Goal: Information Seeking & Learning: Learn about a topic

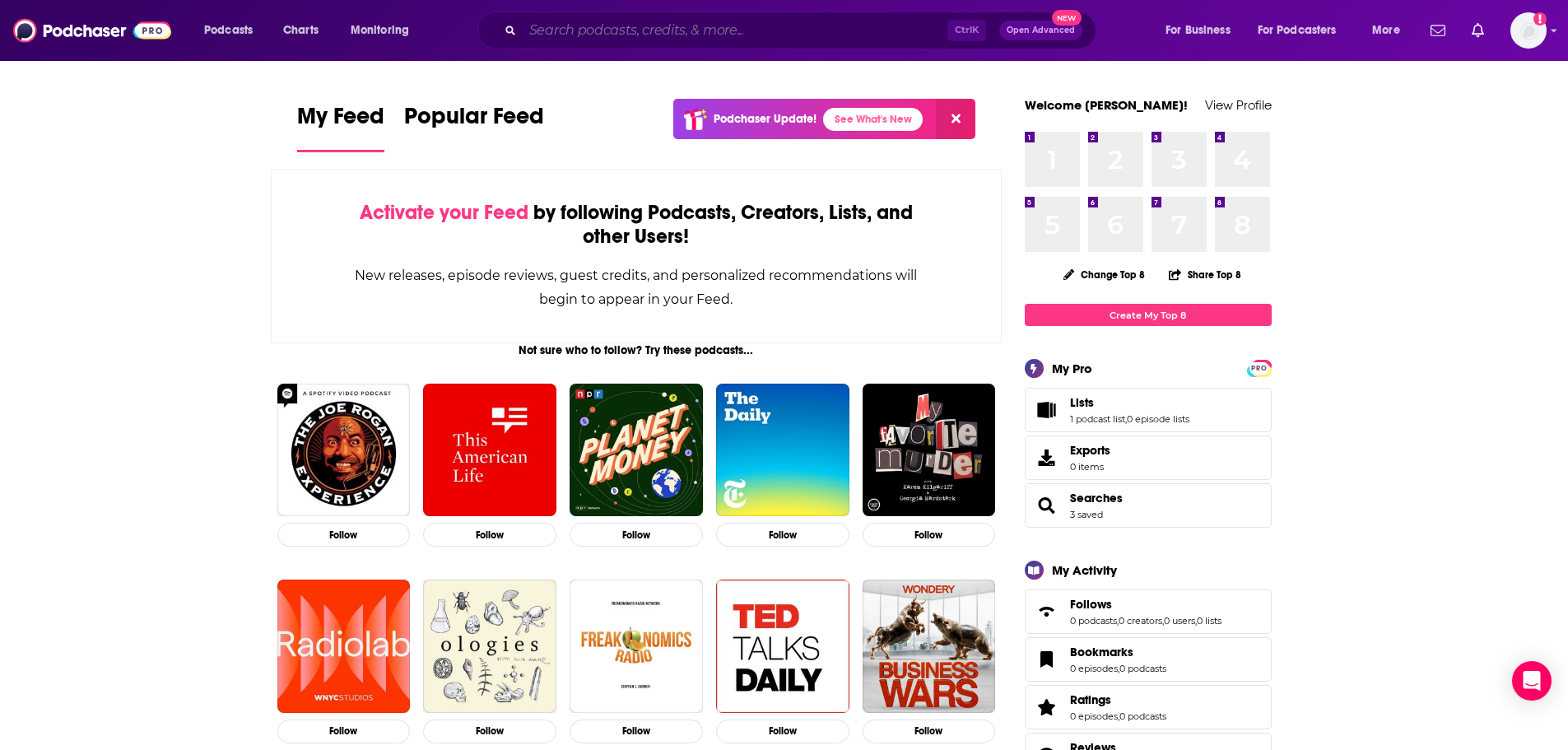
click at [571, 32] on input "Search podcasts, credits, & more..." at bounding box center [734, 30] width 424 height 26
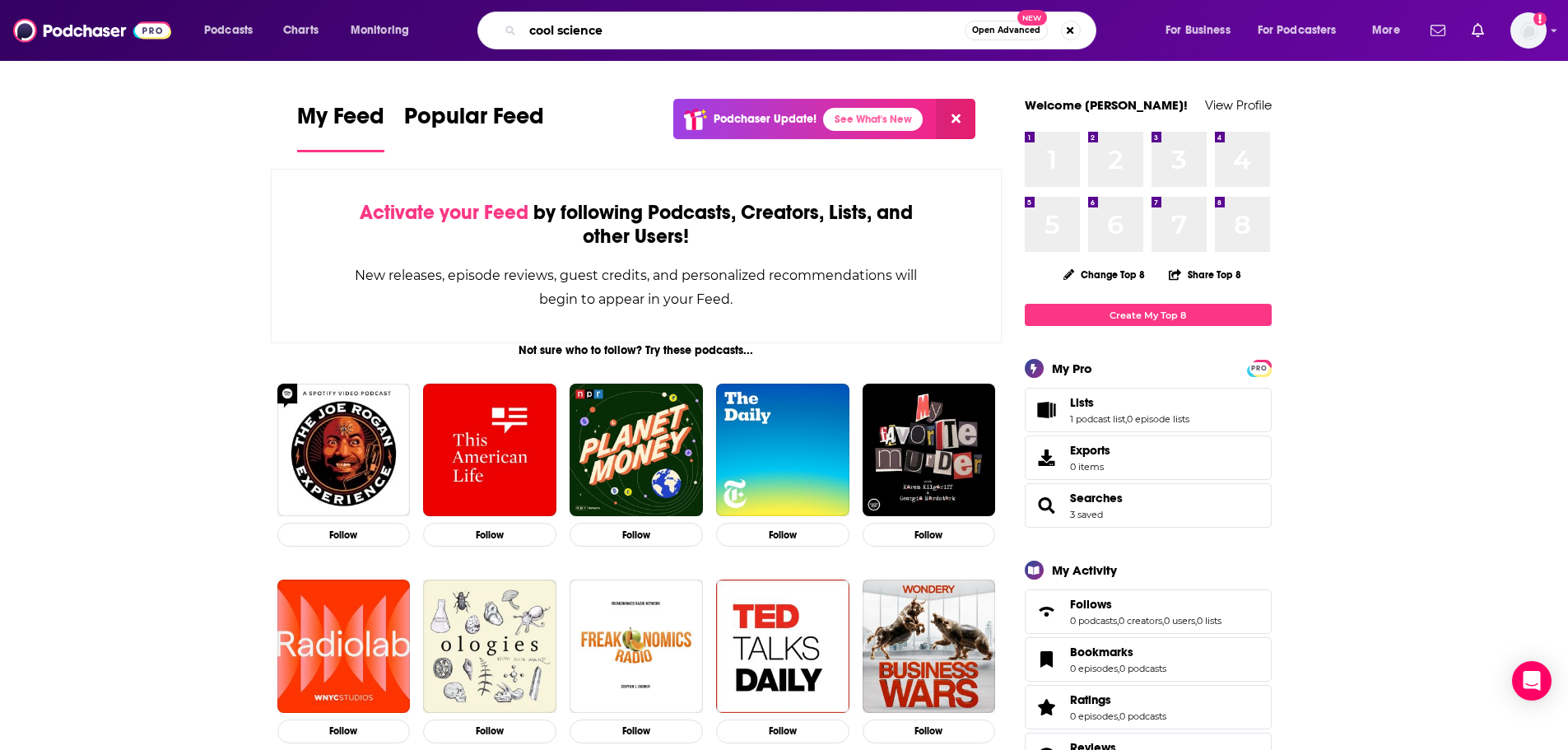
type input "cool science"
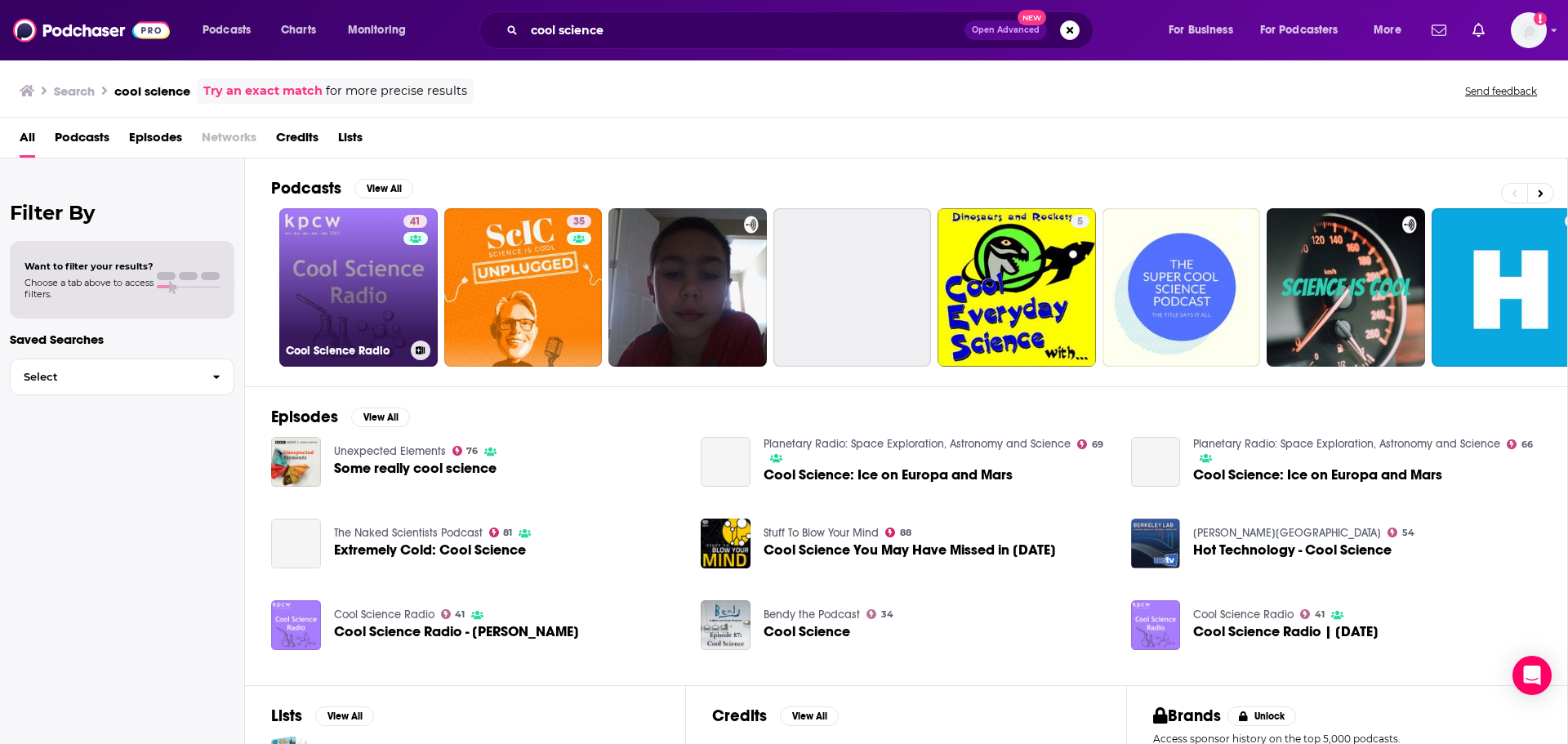
click at [355, 272] on link "41 Cool Science Radio" at bounding box center [359, 288] width 158 height 158
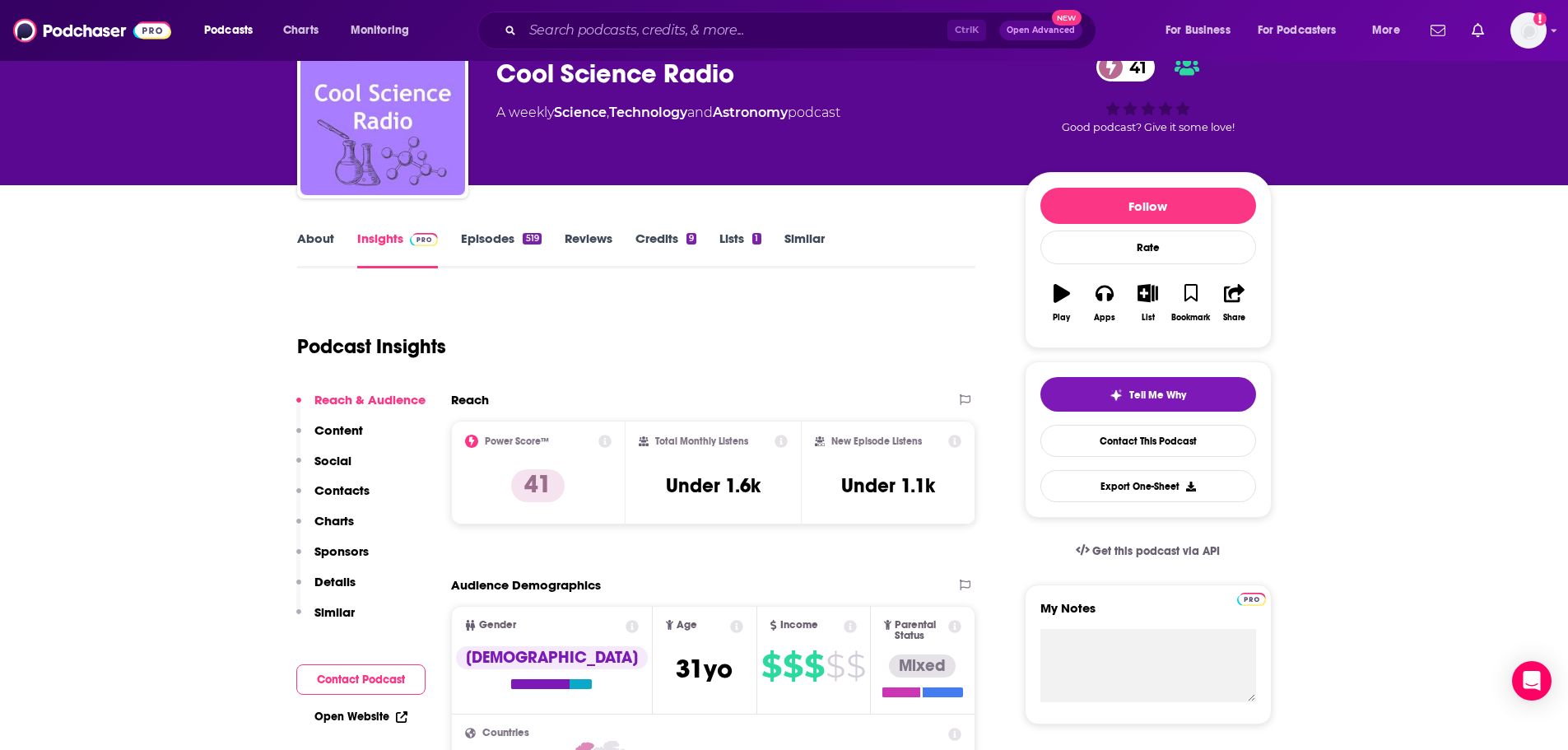
scroll to position [82, 0]
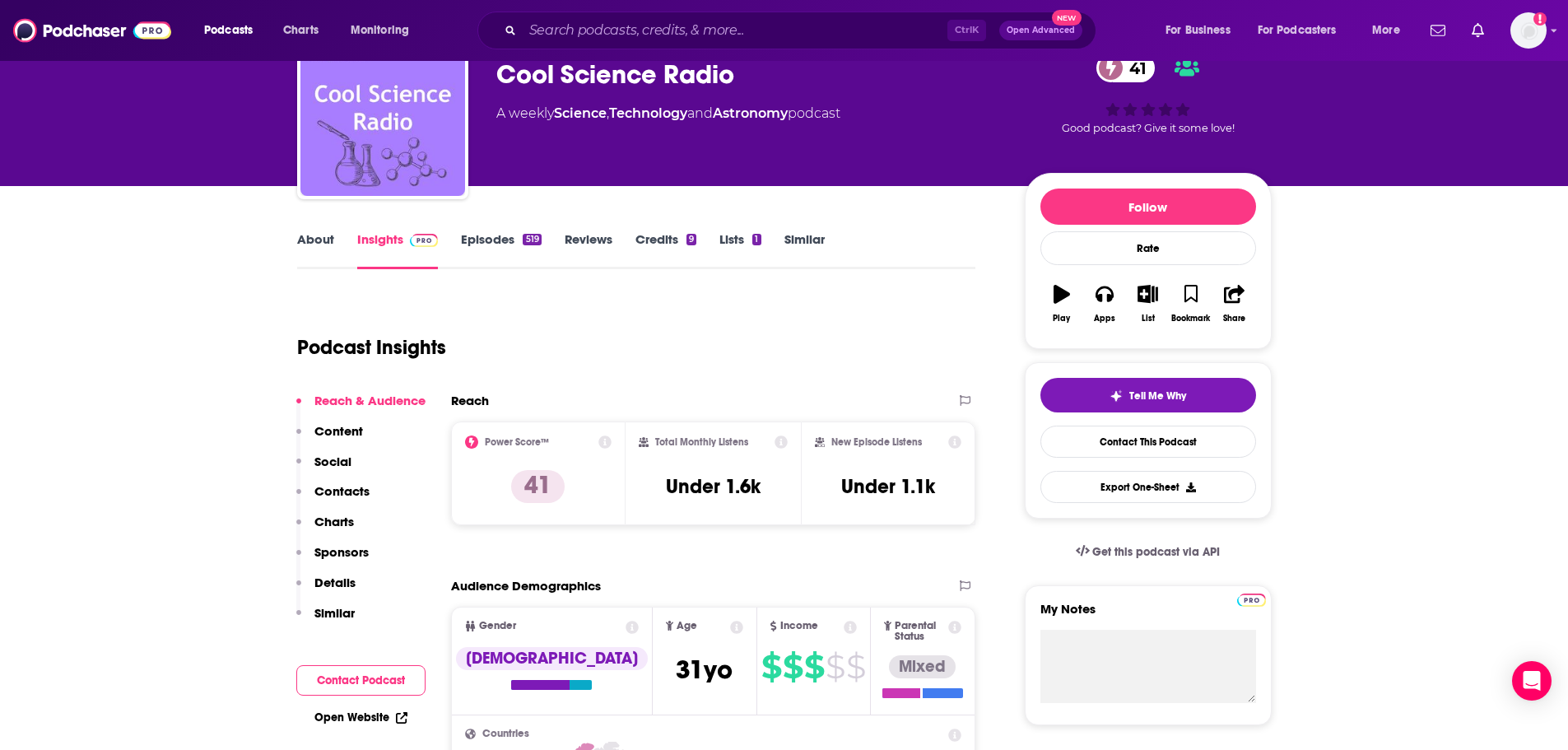
click at [346, 439] on button "Content" at bounding box center [329, 438] width 66 height 30
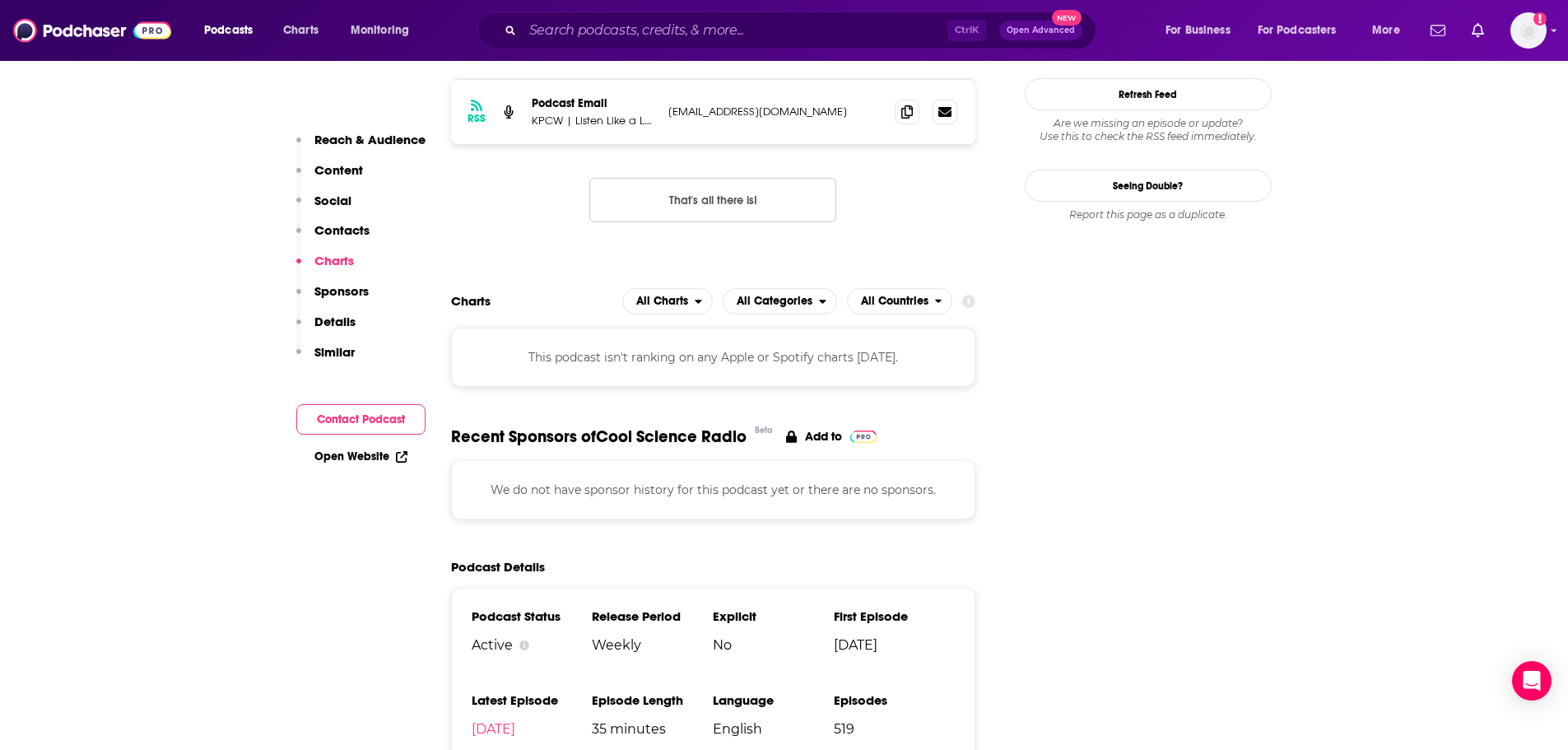
scroll to position [1624, 0]
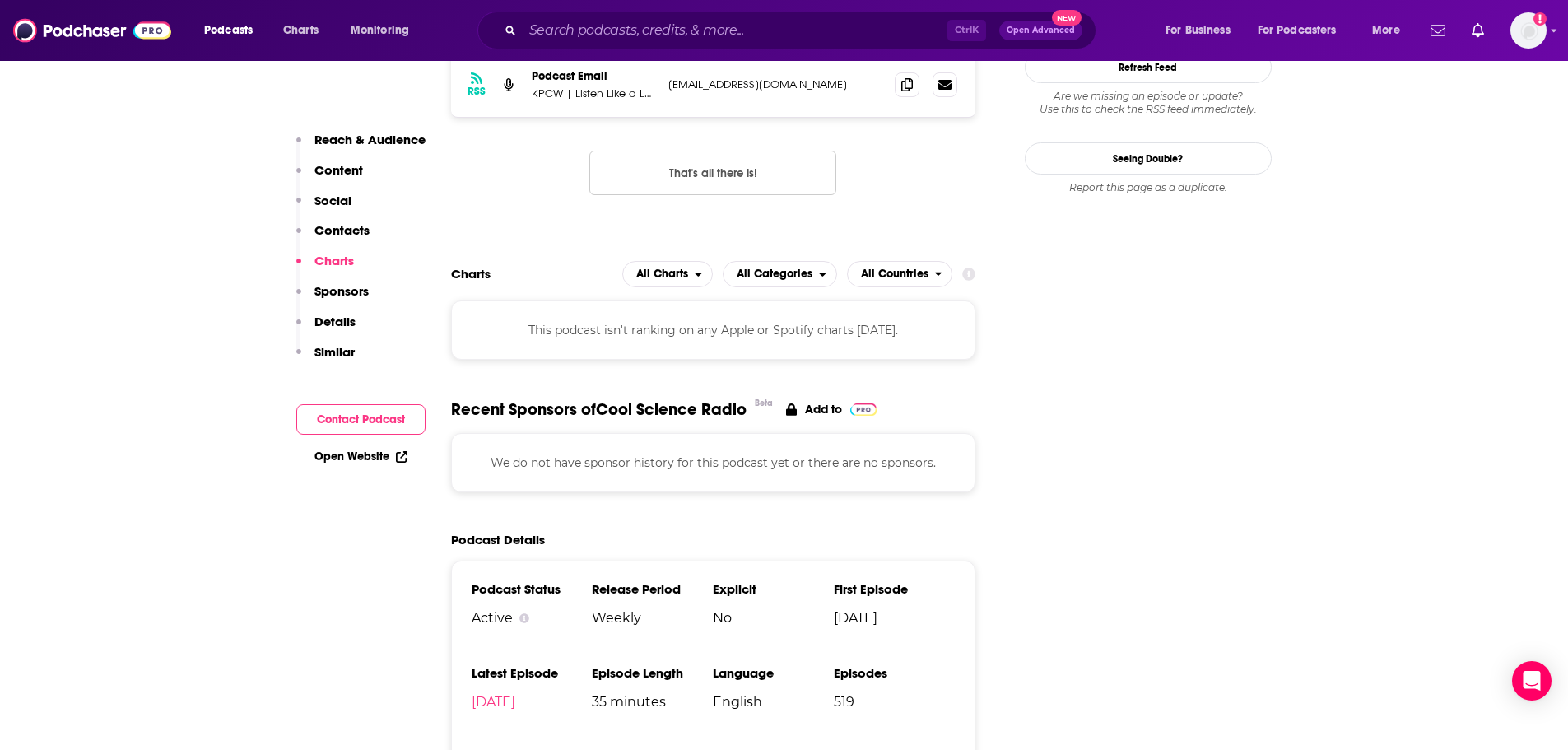
drag, startPoint x: 567, startPoint y: 603, endPoint x: 415, endPoint y: 647, distance: 158.2
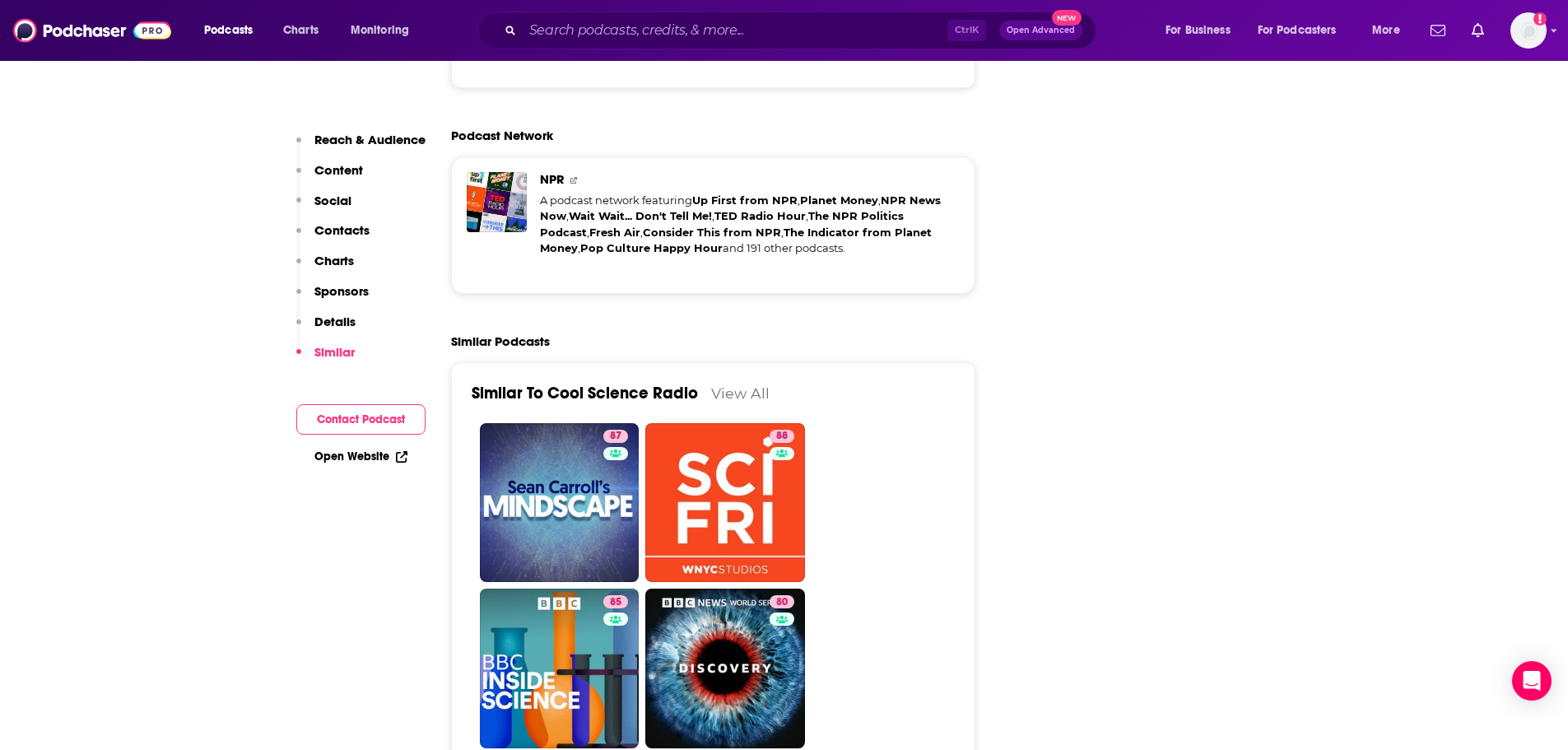
scroll to position [2694, 0]
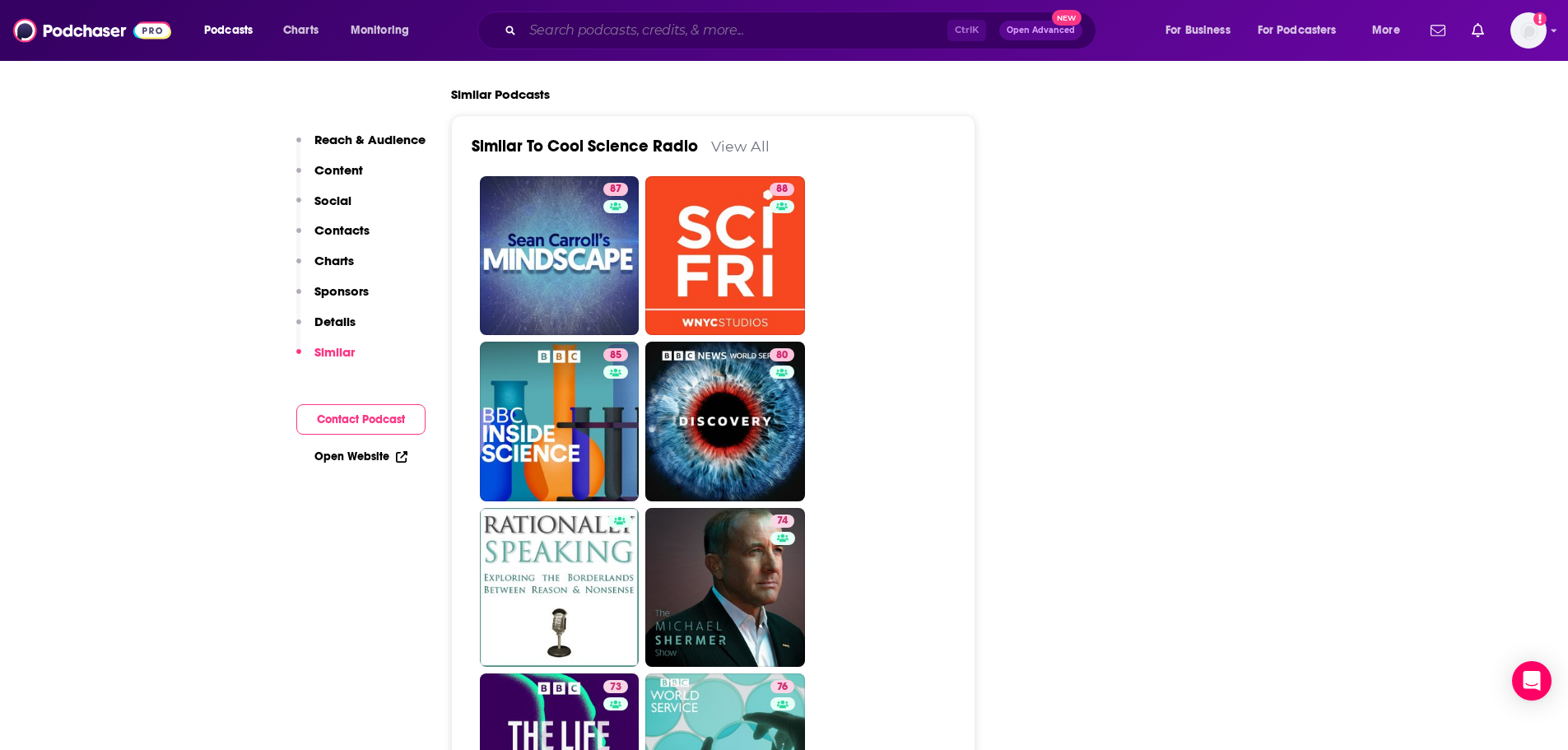
click at [673, 42] on input "Search podcasts, credits, & more..." at bounding box center [734, 30] width 424 height 26
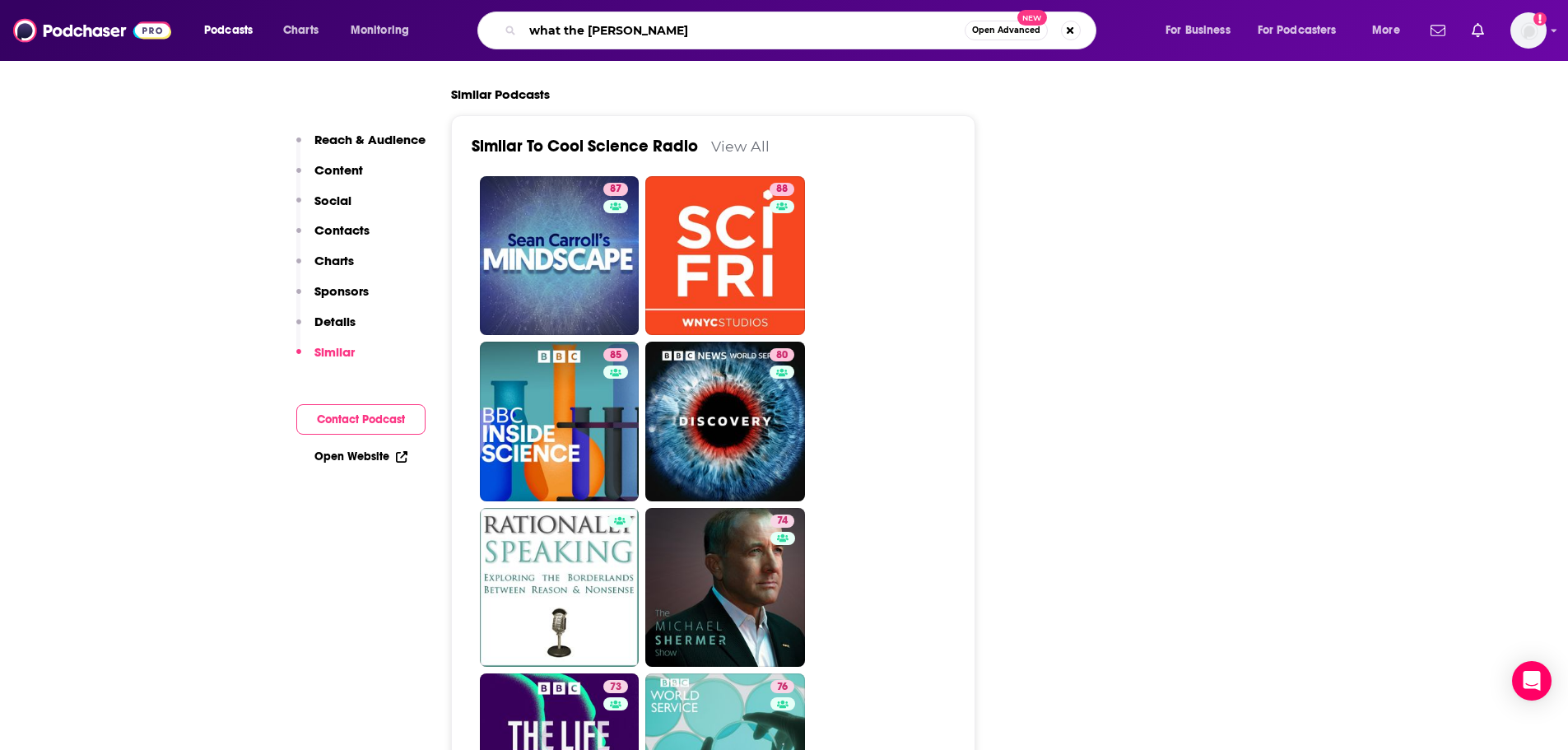
type input "what the [PERSON_NAME]"
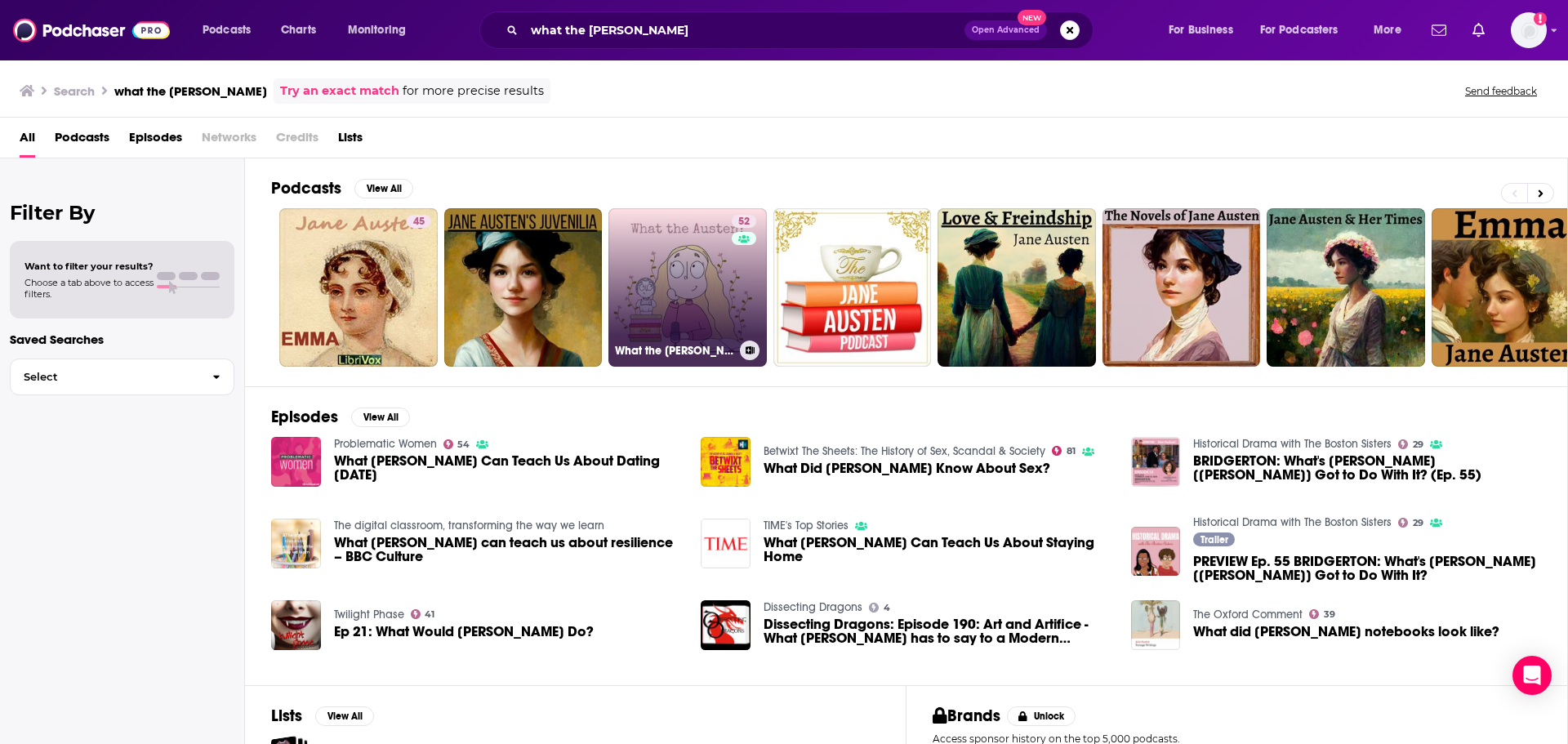
click at [643, 299] on link "52 What the [PERSON_NAME]? Podcast" at bounding box center [688, 288] width 158 height 158
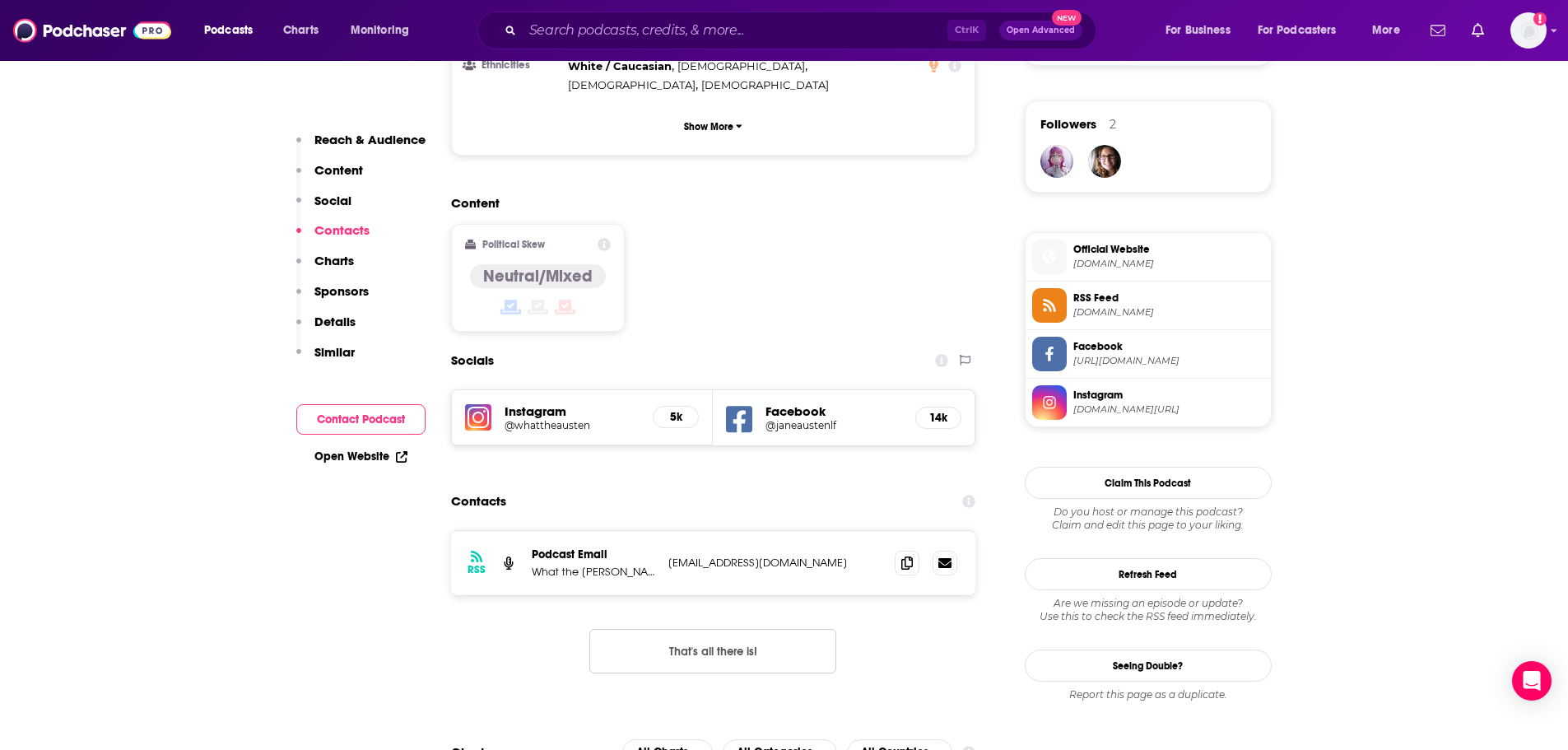
scroll to position [1400, 0]
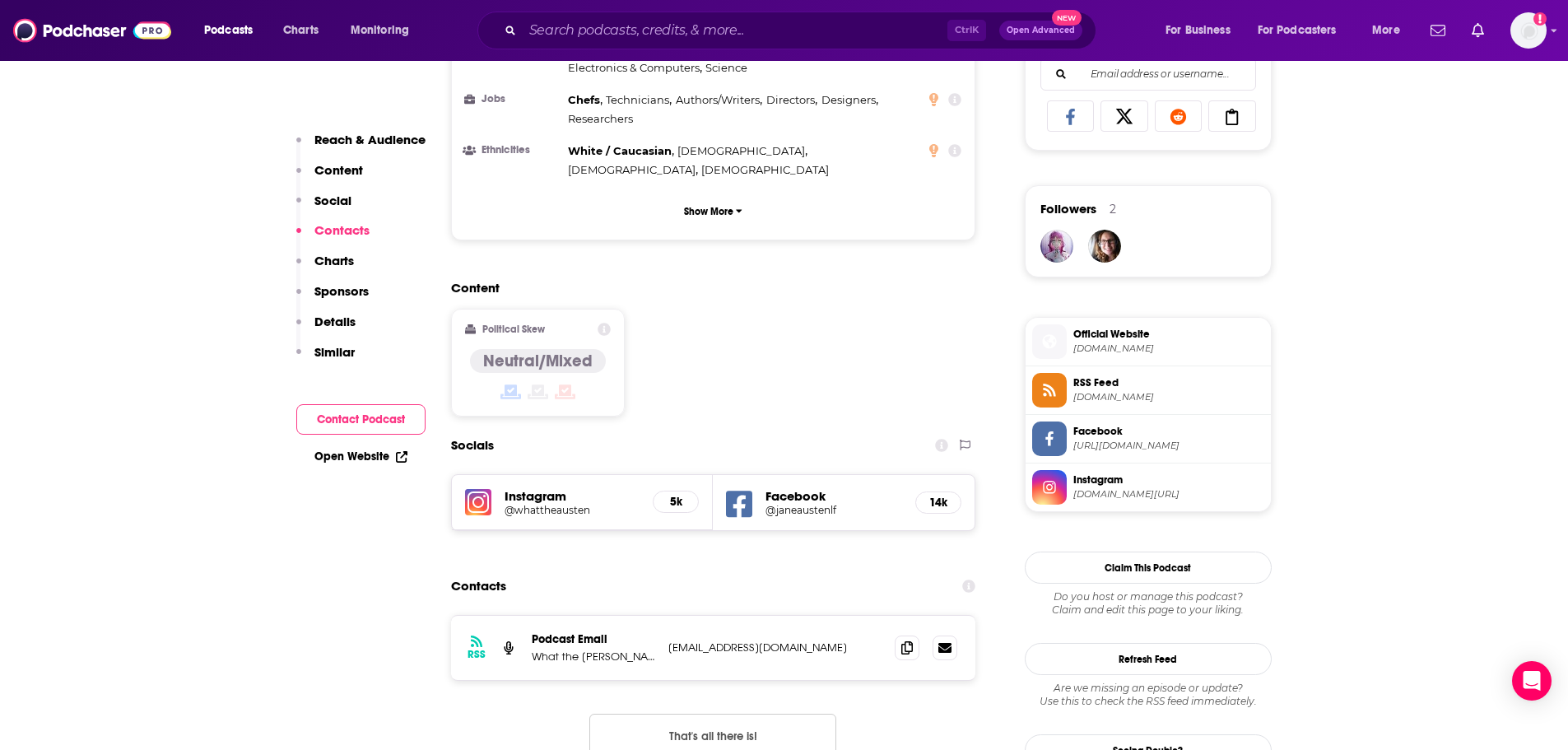
scroll to position [1070, 0]
